Goal: Information Seeking & Learning: Check status

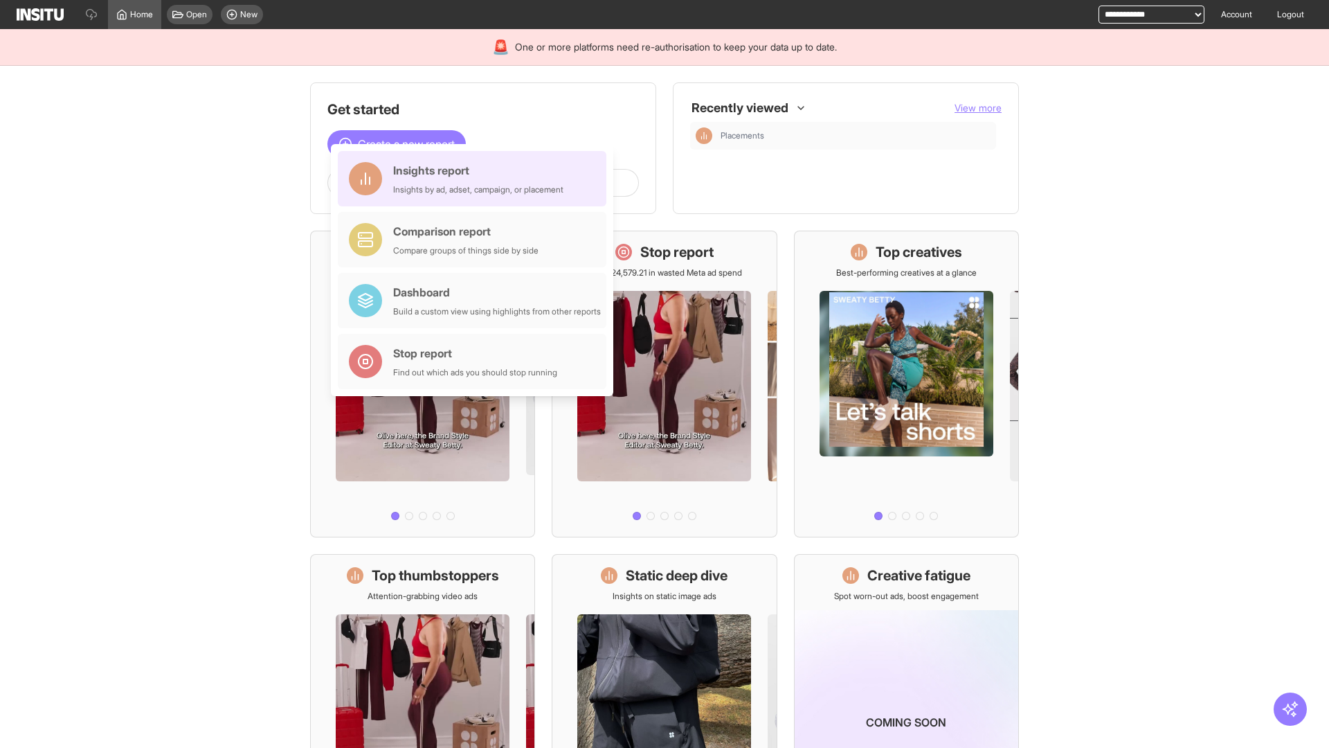
click at [476, 179] on div "Insights report Insights by ad, adset, campaign, or placement" at bounding box center [478, 178] width 170 height 33
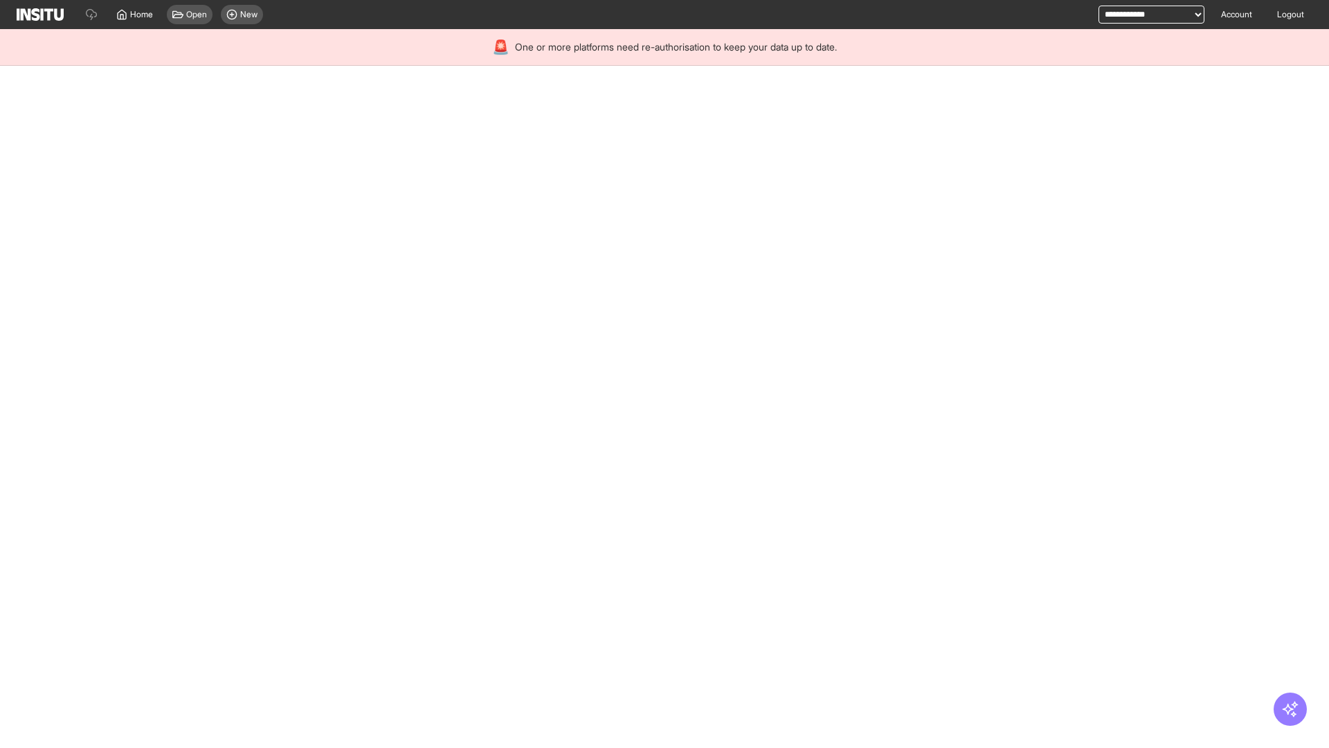
select select "**"
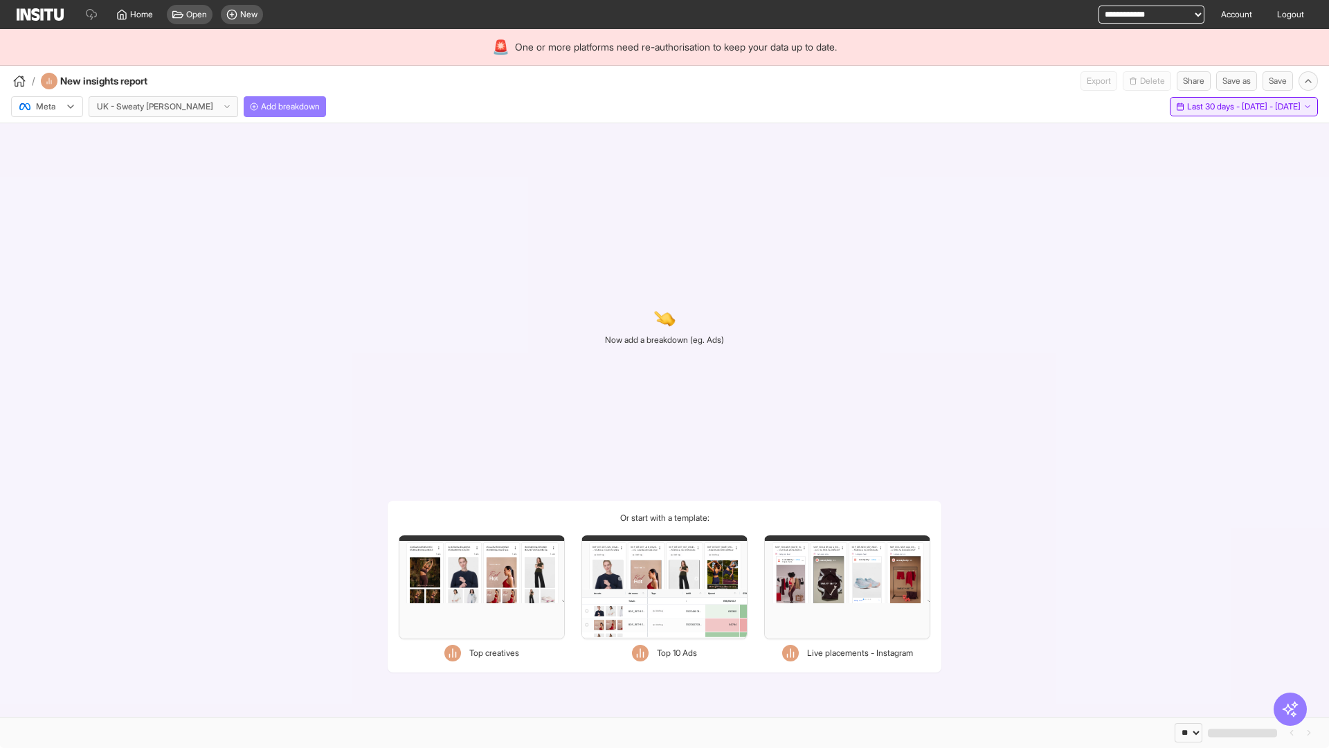
click at [1212, 107] on span "Last 30 days - [DATE] - [DATE]" at bounding box center [1244, 106] width 114 height 11
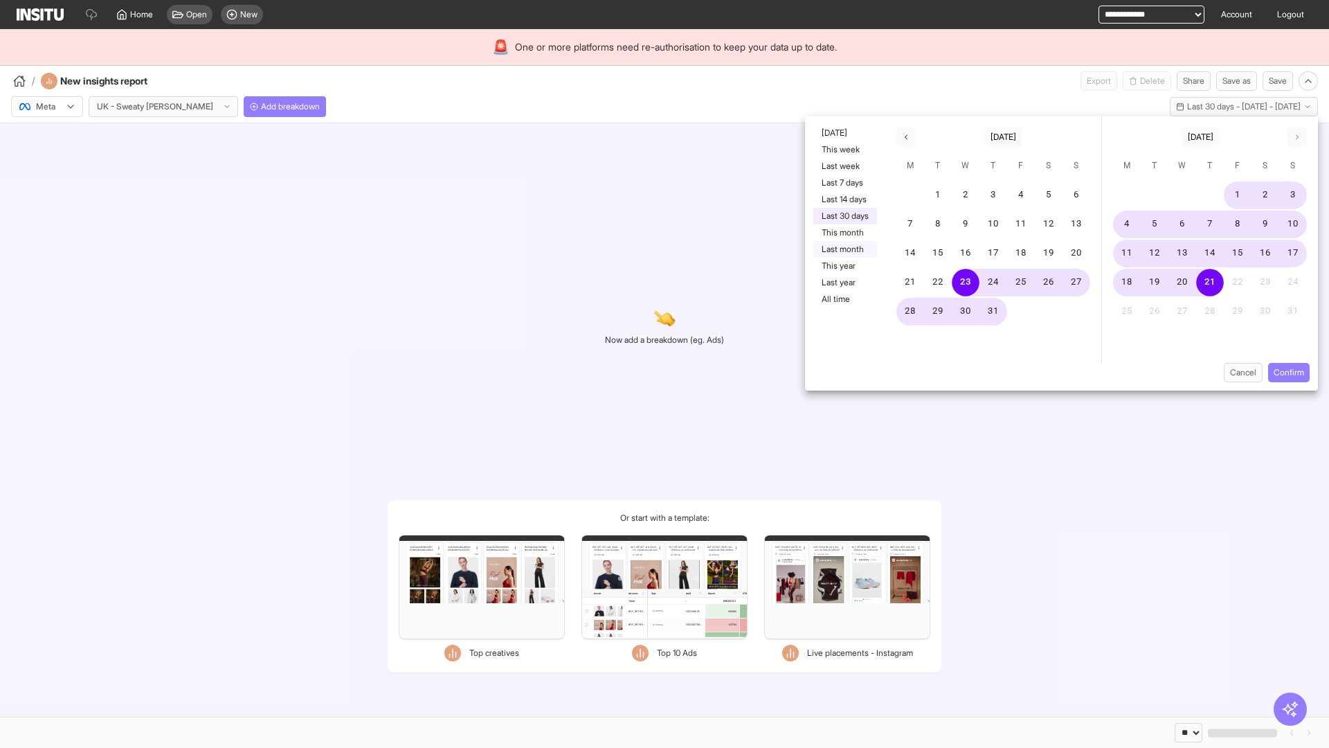
click at [844, 249] on button "Last month" at bounding box center [846, 249] width 64 height 17
